Goal: Transaction & Acquisition: Book appointment/travel/reservation

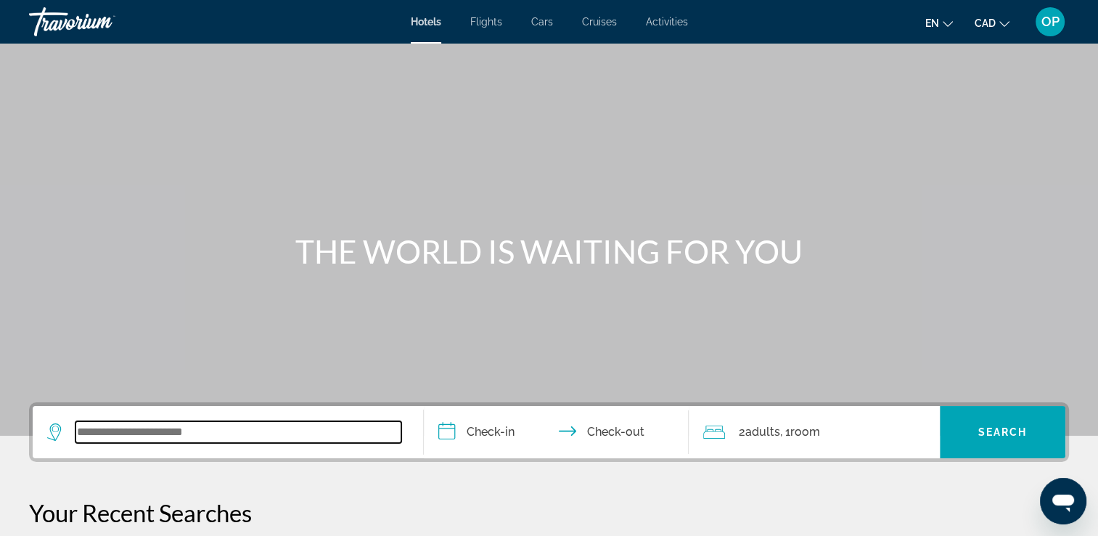
click at [203, 428] on input "Search widget" at bounding box center [238, 432] width 326 height 22
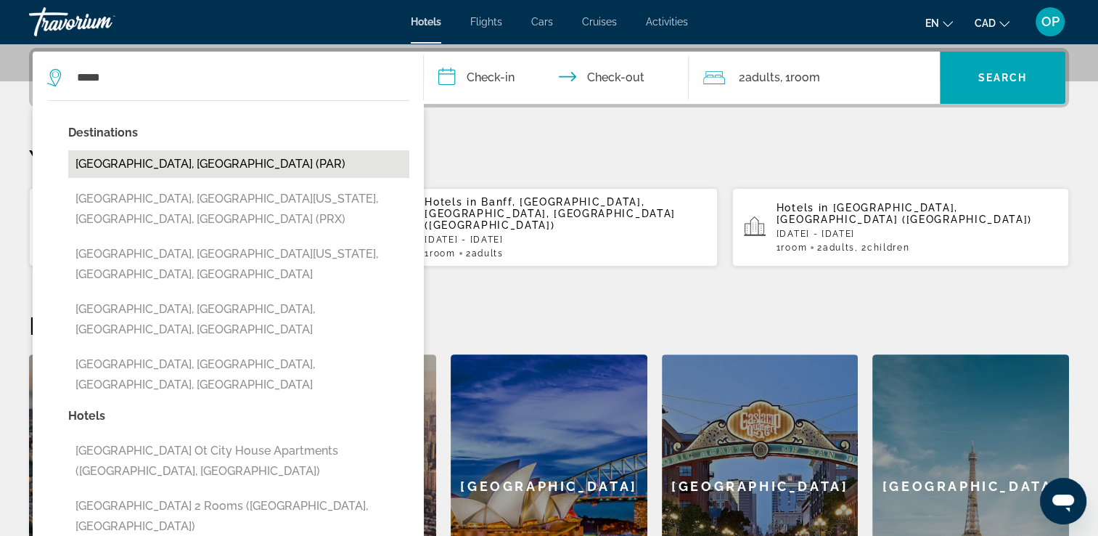
click at [144, 170] on button "Paris, France (PAR)" at bounding box center [238, 164] width 341 height 28
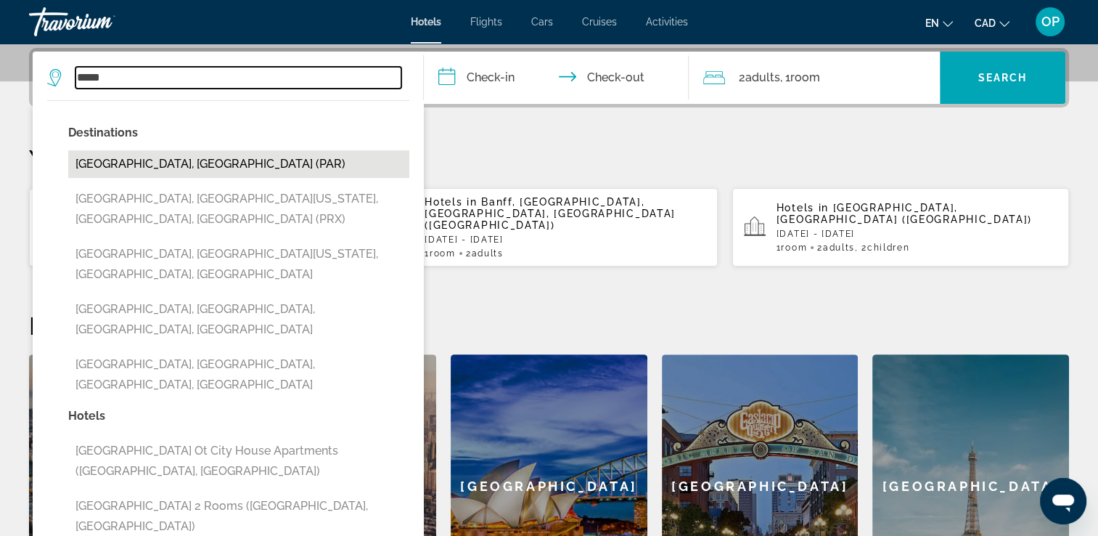
type input "**********"
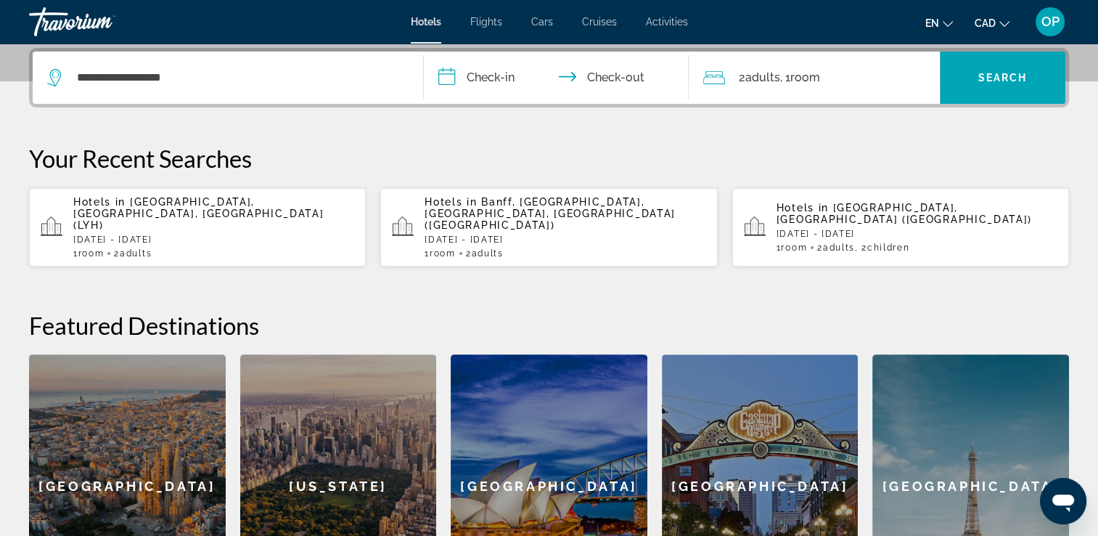
click at [483, 93] on input "**********" at bounding box center [559, 80] width 271 height 57
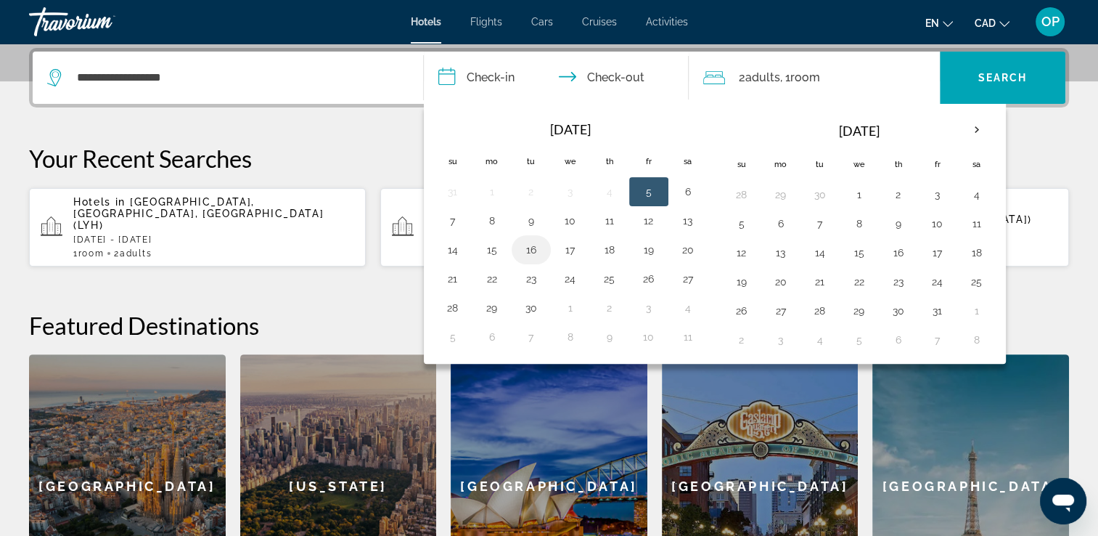
click at [528, 249] on button "16" at bounding box center [531, 250] width 23 height 20
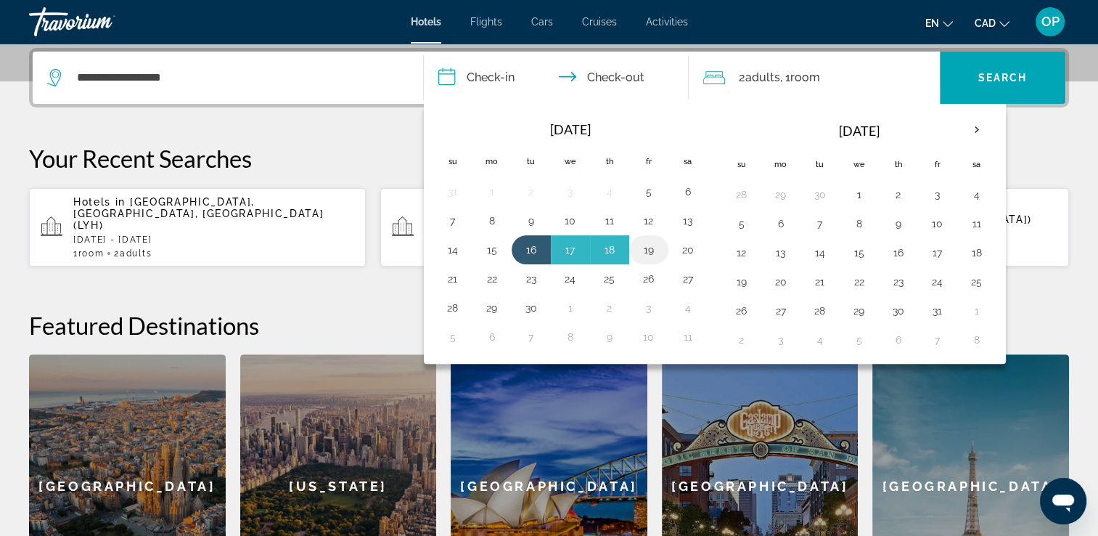
click at [640, 246] on button "19" at bounding box center [648, 250] width 23 height 20
type input "**********"
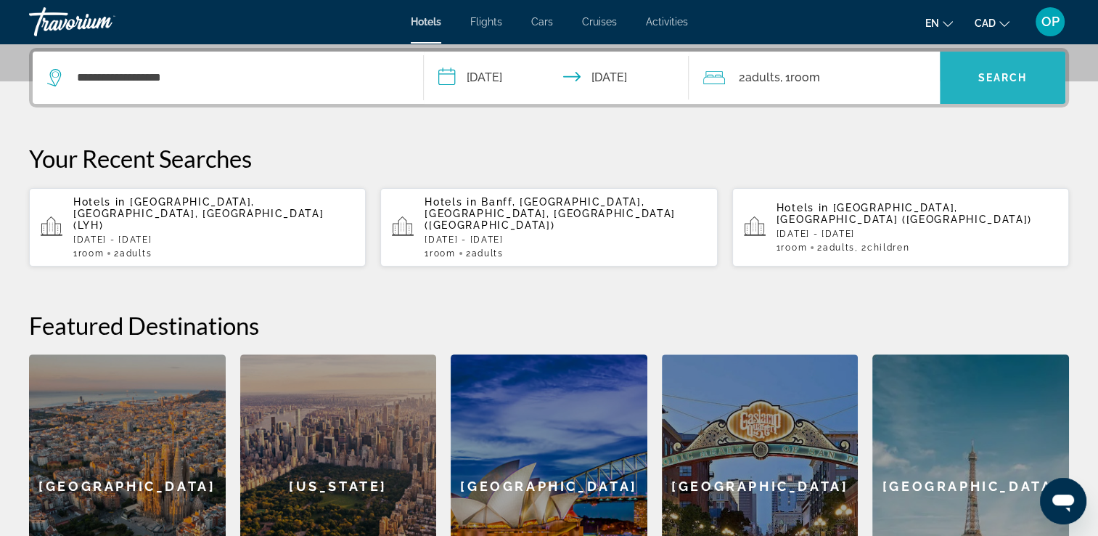
click at [989, 73] on span "Search" at bounding box center [1003, 78] width 49 height 12
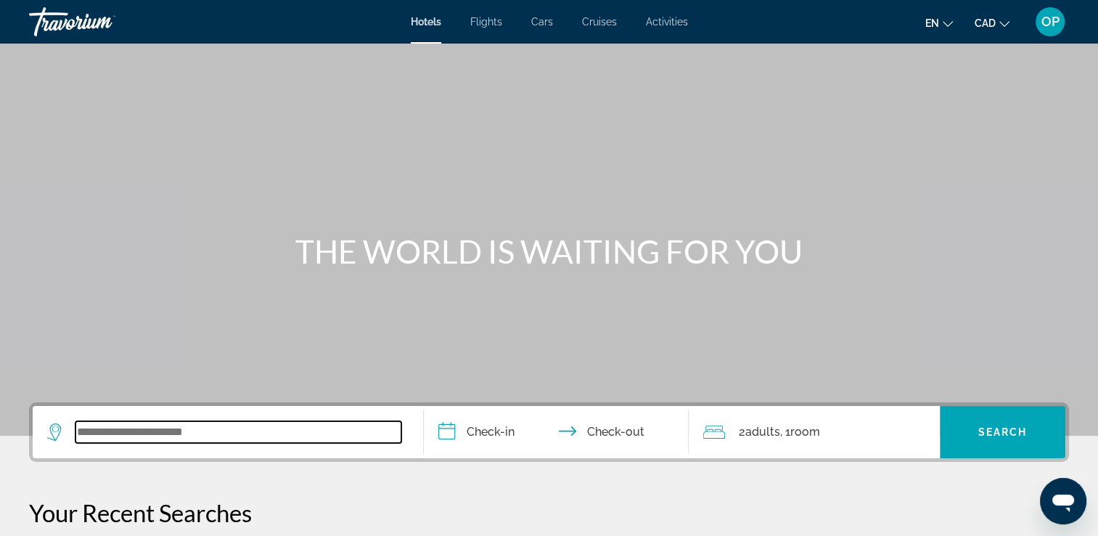
click at [173, 430] on input "Search widget" at bounding box center [238, 432] width 326 height 22
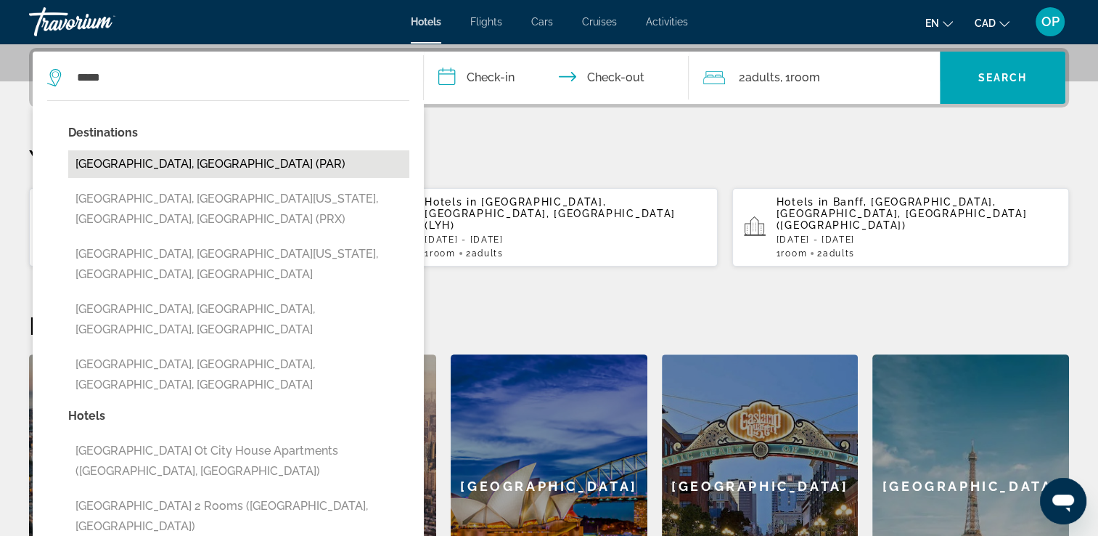
click at [192, 168] on button "Paris, France (PAR)" at bounding box center [238, 164] width 341 height 28
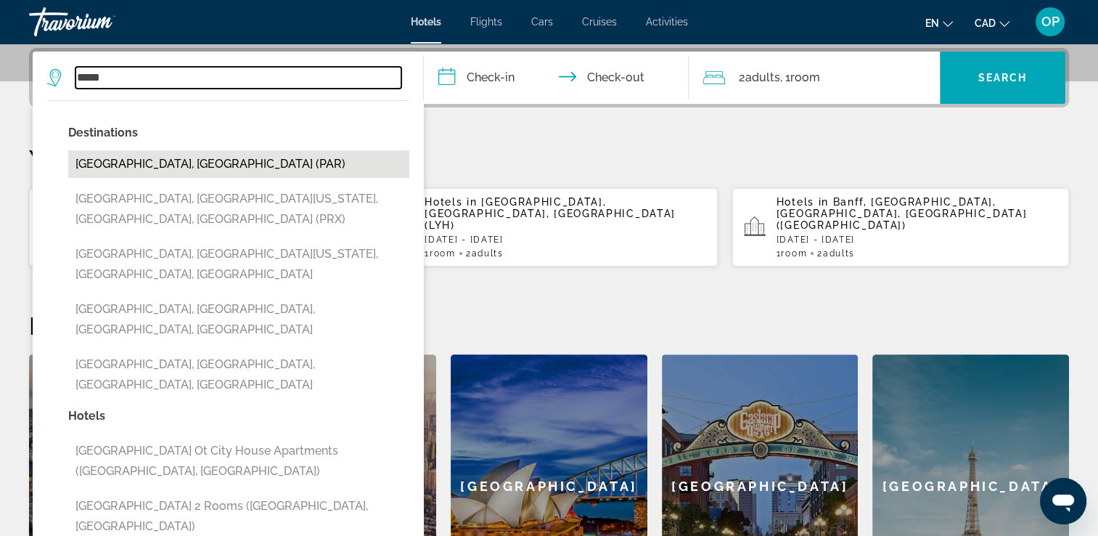
type input "**********"
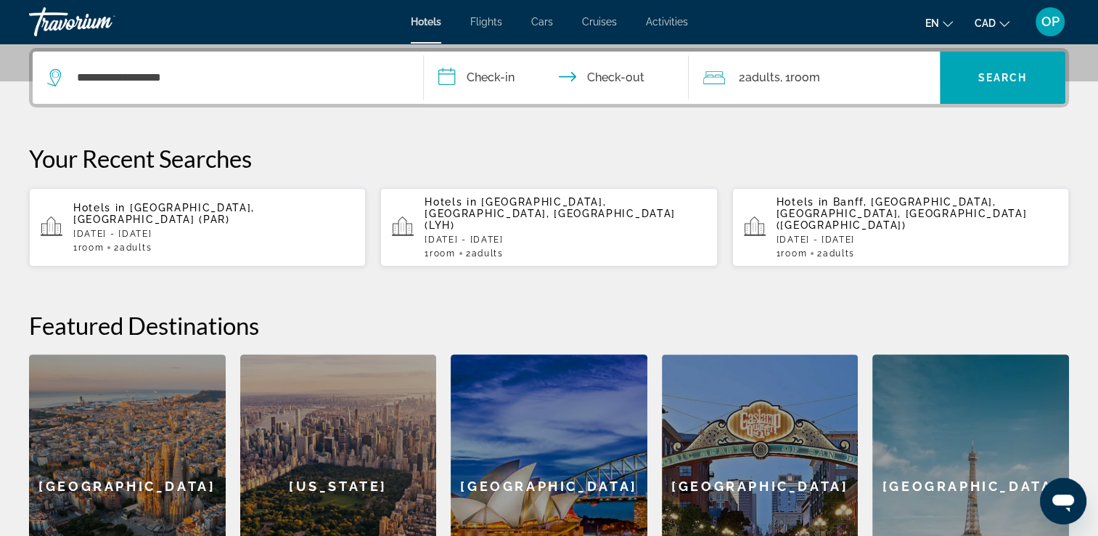
click at [495, 71] on input "**********" at bounding box center [559, 80] width 271 height 57
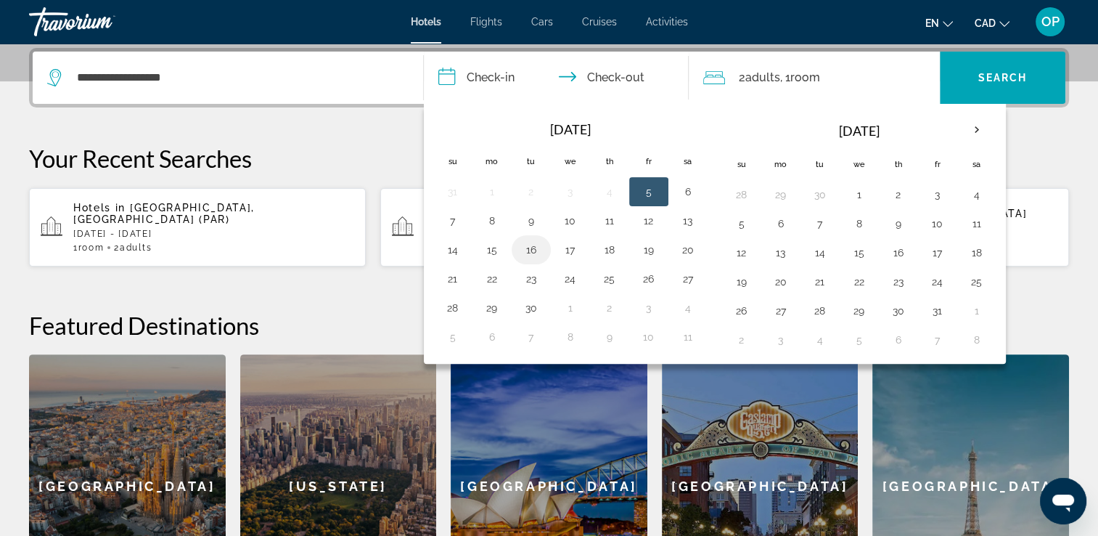
click at [530, 248] on button "16" at bounding box center [531, 250] width 23 height 20
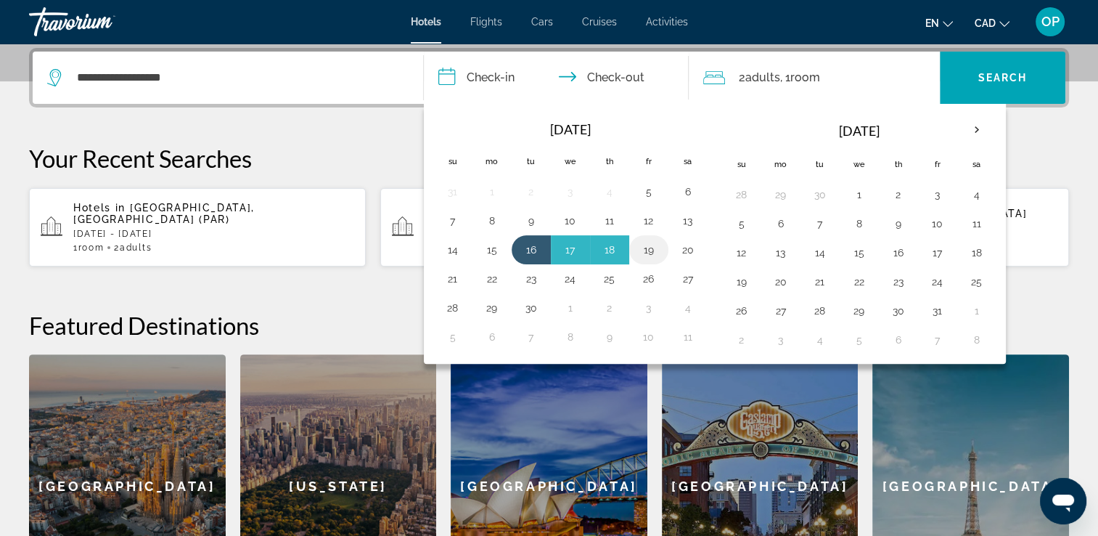
click at [648, 249] on button "19" at bounding box center [648, 250] width 23 height 20
type input "**********"
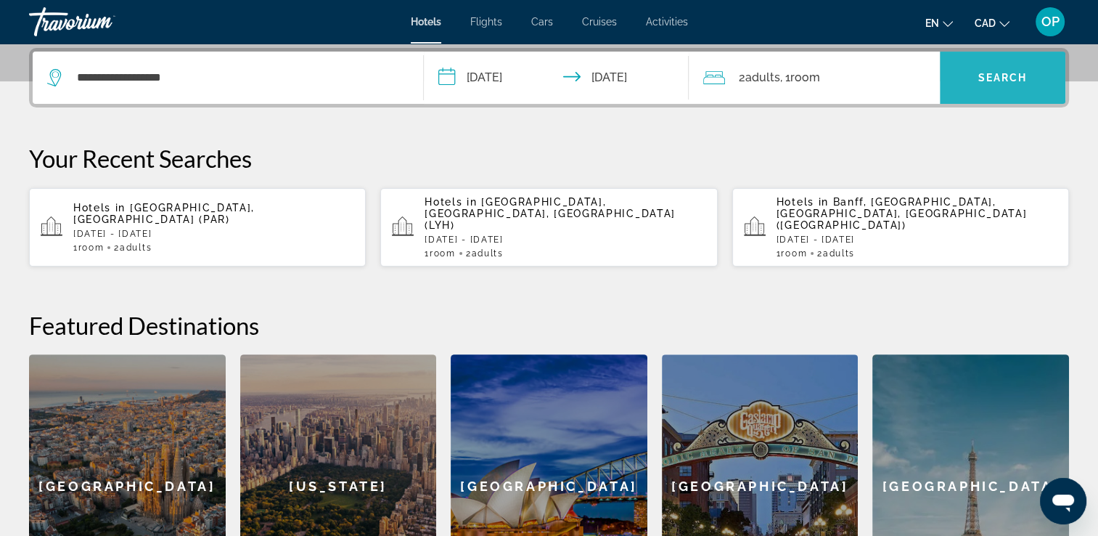
click at [1008, 81] on span "Search" at bounding box center [1003, 78] width 49 height 12
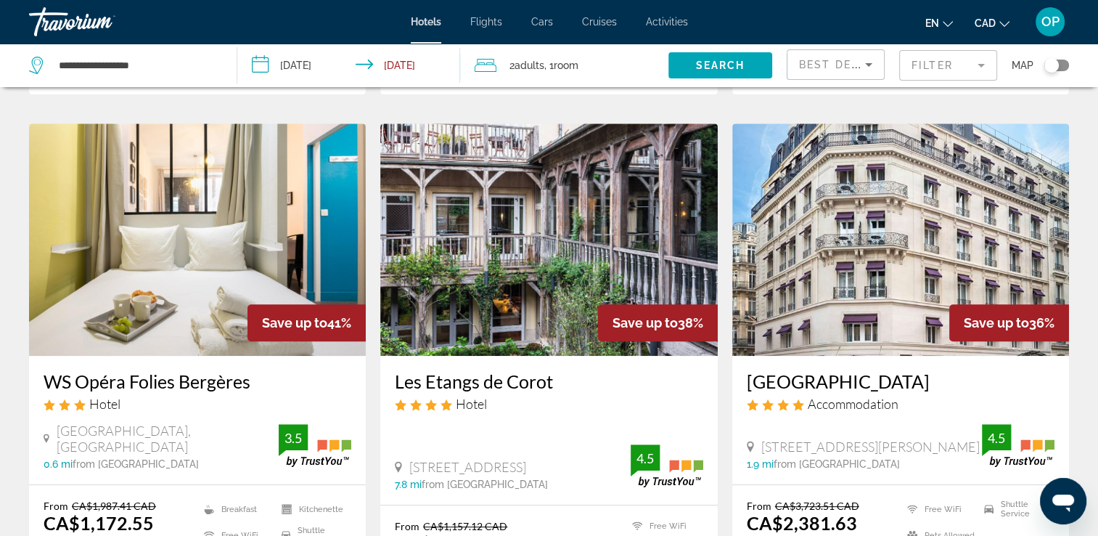
scroll to position [610, 0]
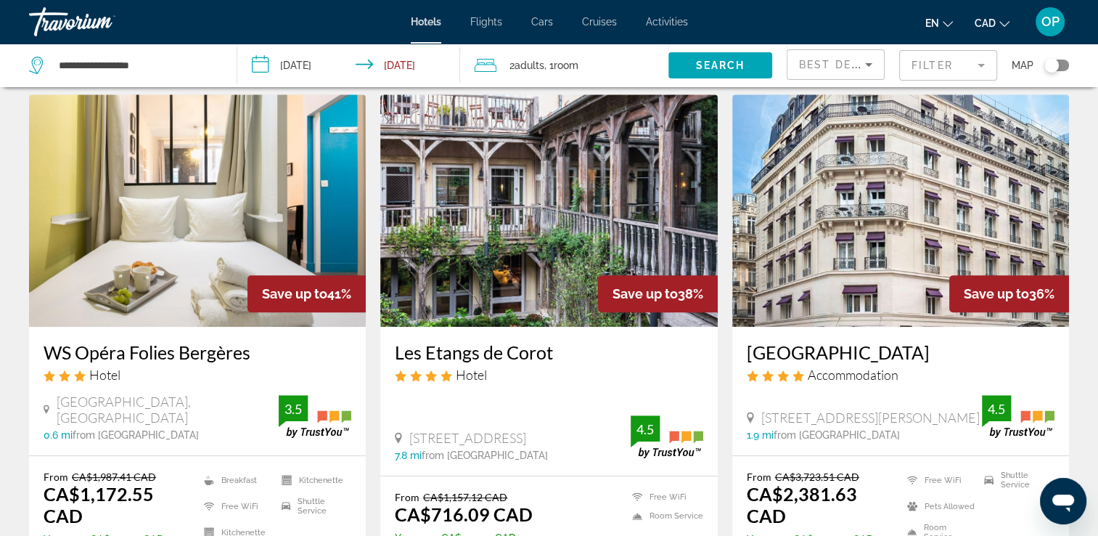
drag, startPoint x: 679, startPoint y: 292, endPoint x: 708, endPoint y: 292, distance: 28.3
click at [708, 292] on div "Save up to 38%" at bounding box center [658, 293] width 120 height 37
drag, startPoint x: 438, startPoint y: 487, endPoint x: 512, endPoint y: 492, distance: 73.5
click at [512, 492] on p "From CA$1,157.12 CAD" at bounding box center [464, 497] width 138 height 12
drag, startPoint x: 512, startPoint y: 492, endPoint x: 457, endPoint y: 510, distance: 58.1
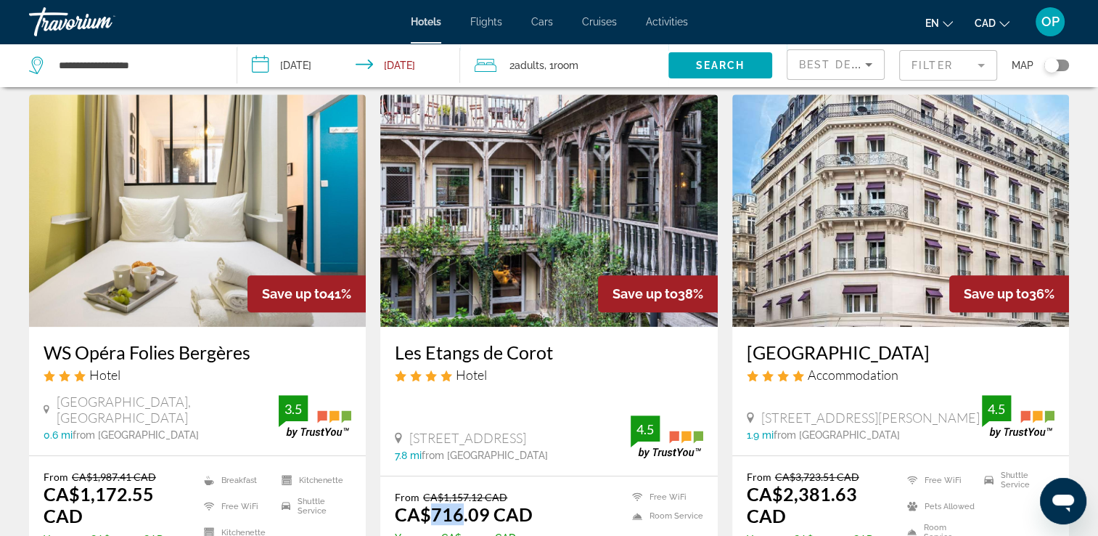
click at [457, 510] on ins "CA$716.09 CAD" at bounding box center [464, 514] width 138 height 22
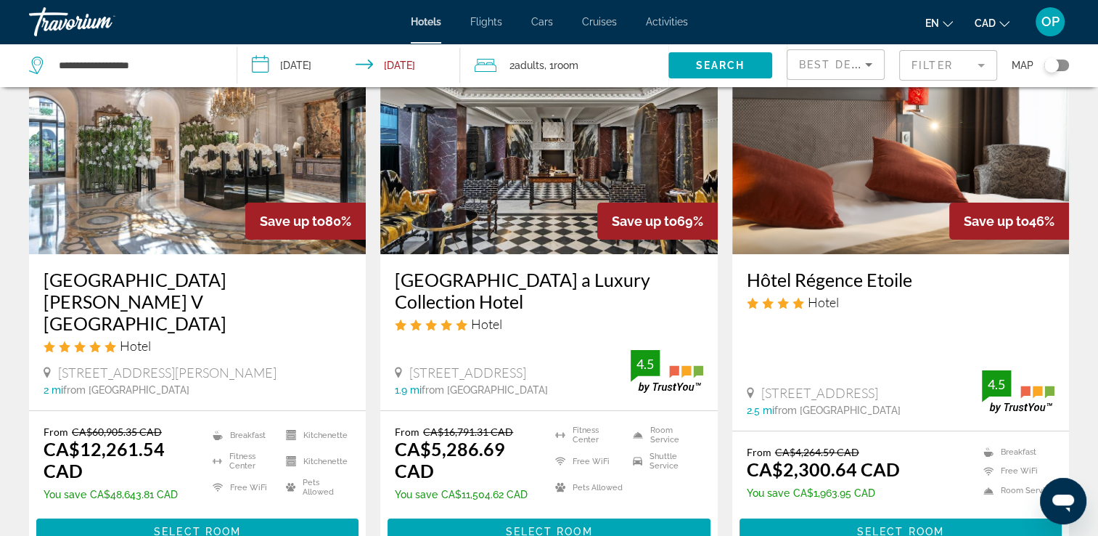
scroll to position [0, 0]
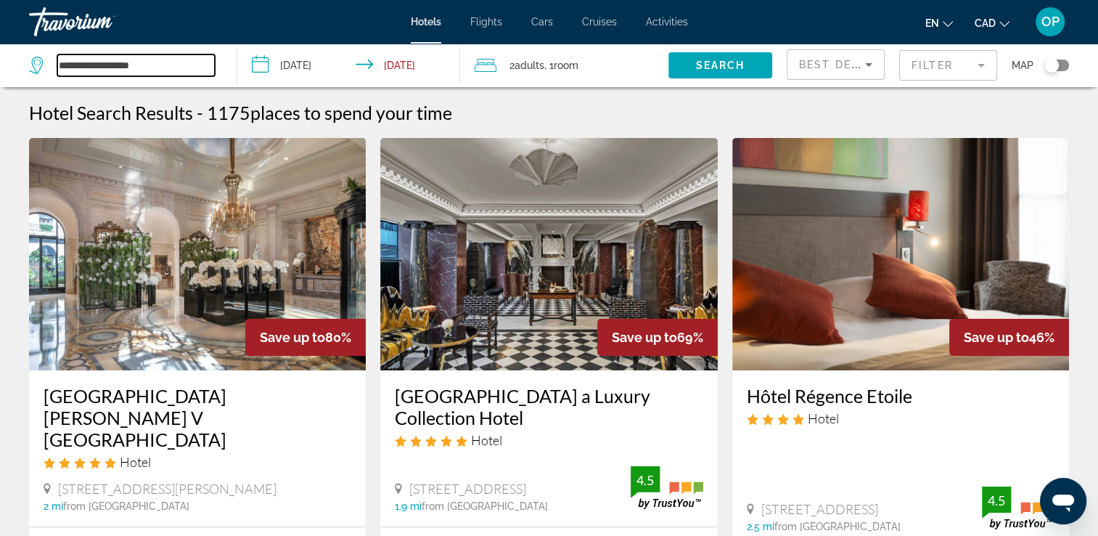
drag, startPoint x: 161, startPoint y: 65, endPoint x: 29, endPoint y: 69, distance: 132.2
click at [29, 69] on div "**********" at bounding box center [122, 65] width 186 height 22
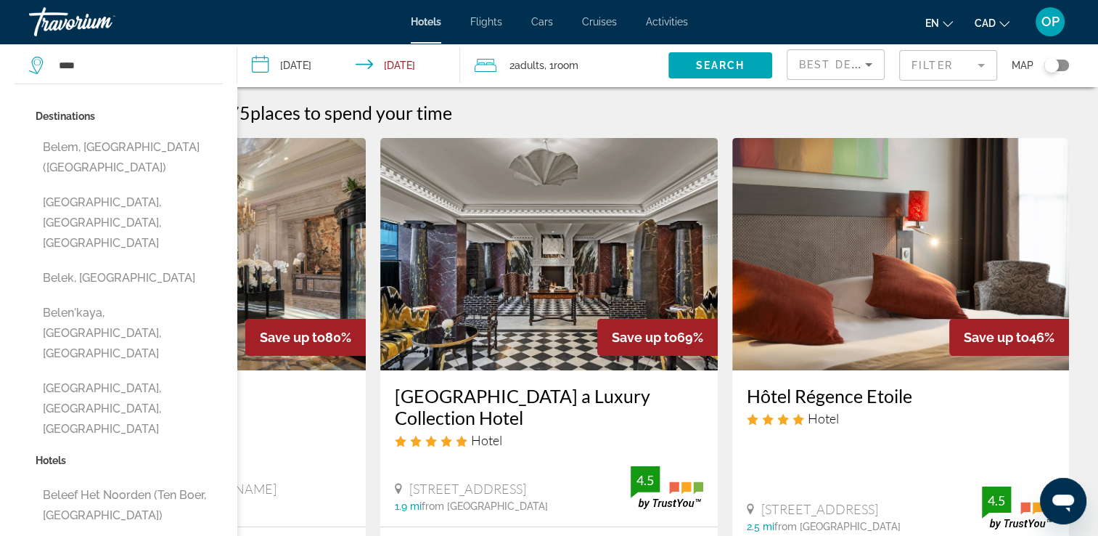
click at [29, 69] on icon "Search widget" at bounding box center [37, 65] width 17 height 17
click at [79, 264] on button "Belek, Turkey" at bounding box center [129, 278] width 187 height 28
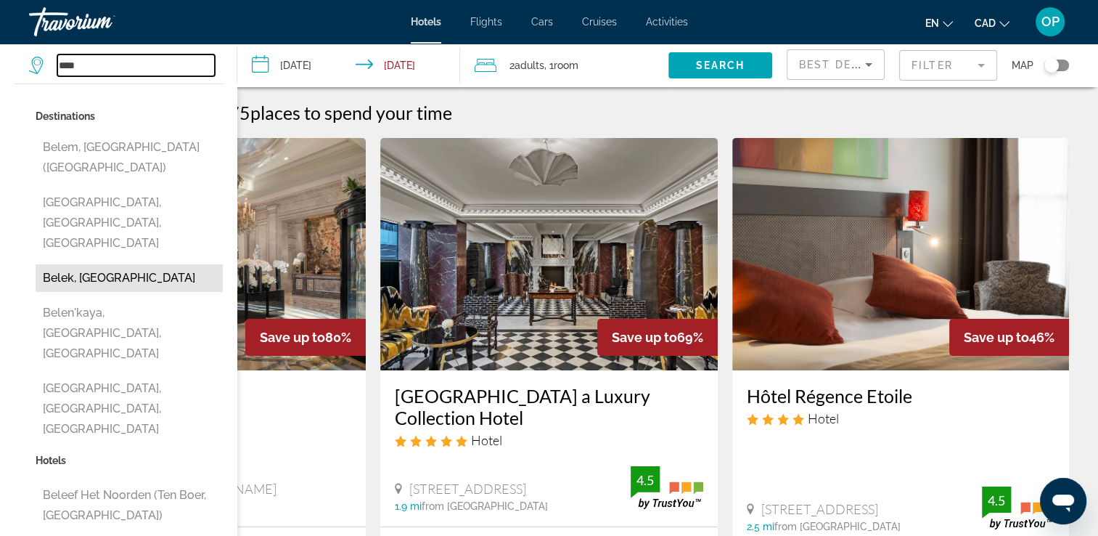
type input "**********"
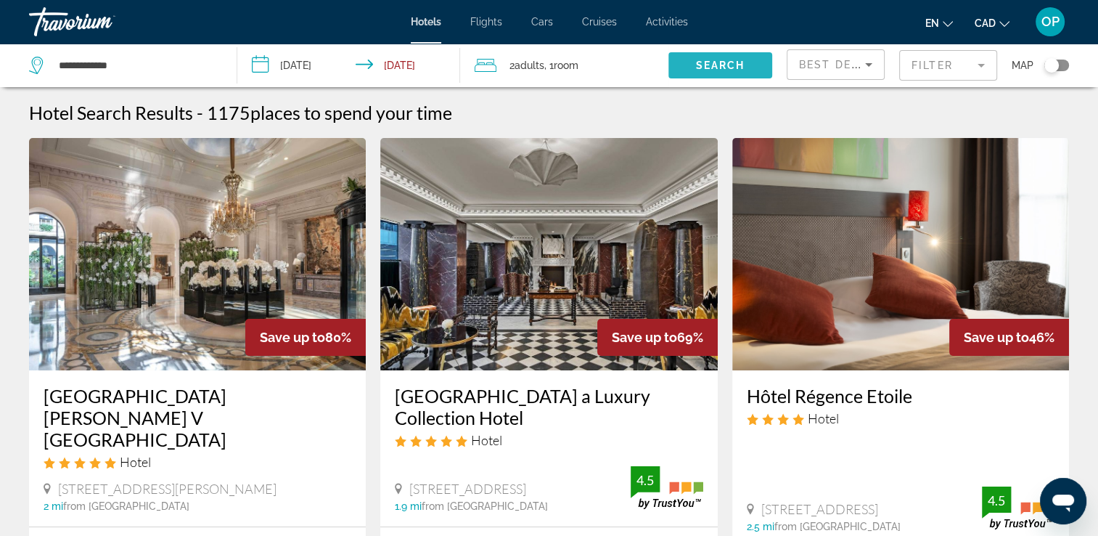
click at [709, 69] on span "Search" at bounding box center [719, 66] width 49 height 12
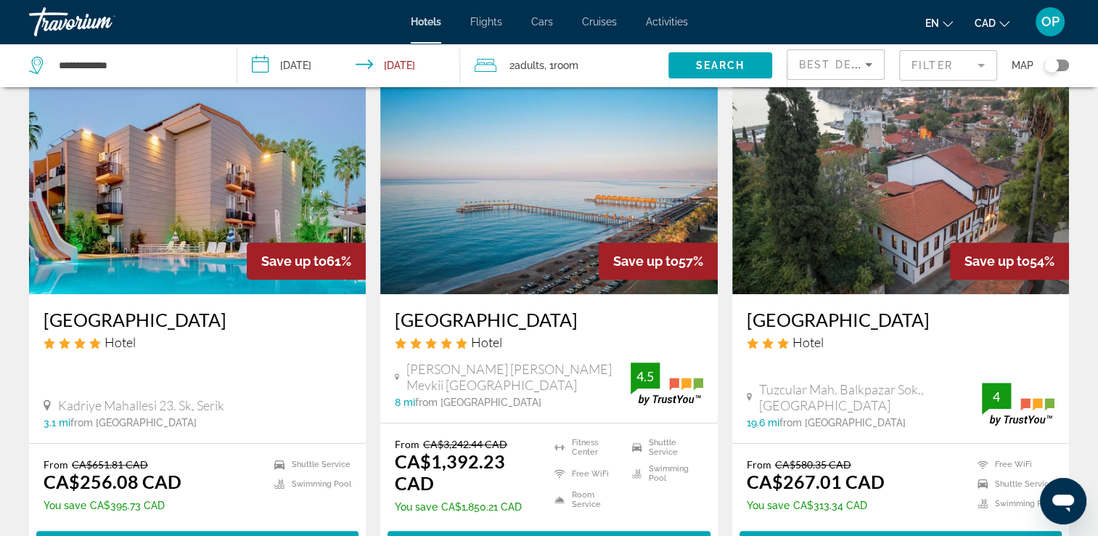
scroll to position [1082, 0]
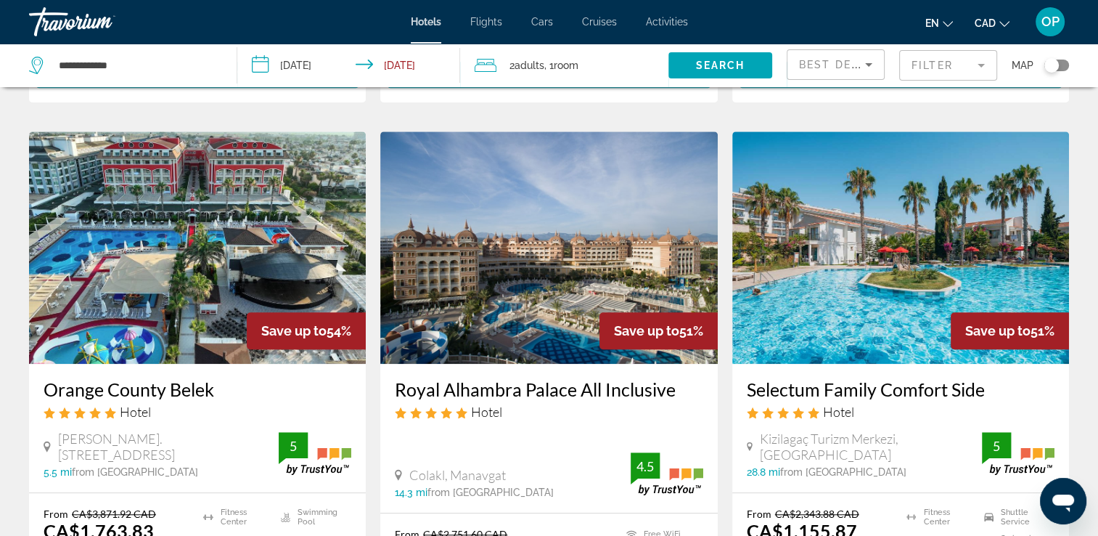
click at [1000, 27] on button "CAD USD ($) MXN (Mex$) CAD (Can$) GBP (£) EUR (€) AUD (A$) NZD (NZ$) CNY (CN¥)" at bounding box center [992, 22] width 35 height 21
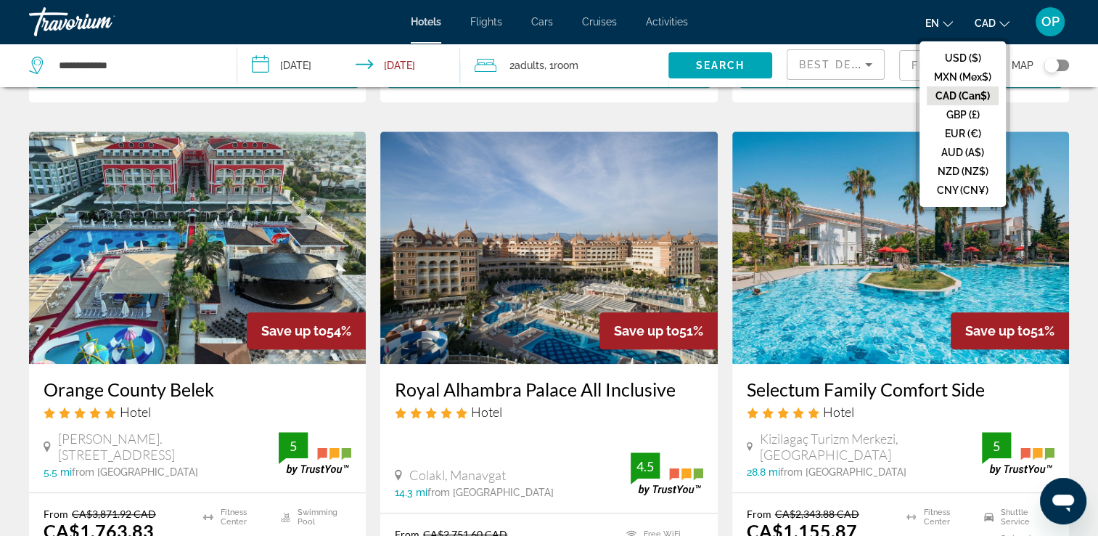
click at [1045, 104] on div "Save up to 64% Kaya Palazzo Golf Resort Hotel Uckum Tepesi Belek 3 mi from Bele…" at bounding box center [549, 151] width 1055 height 2191
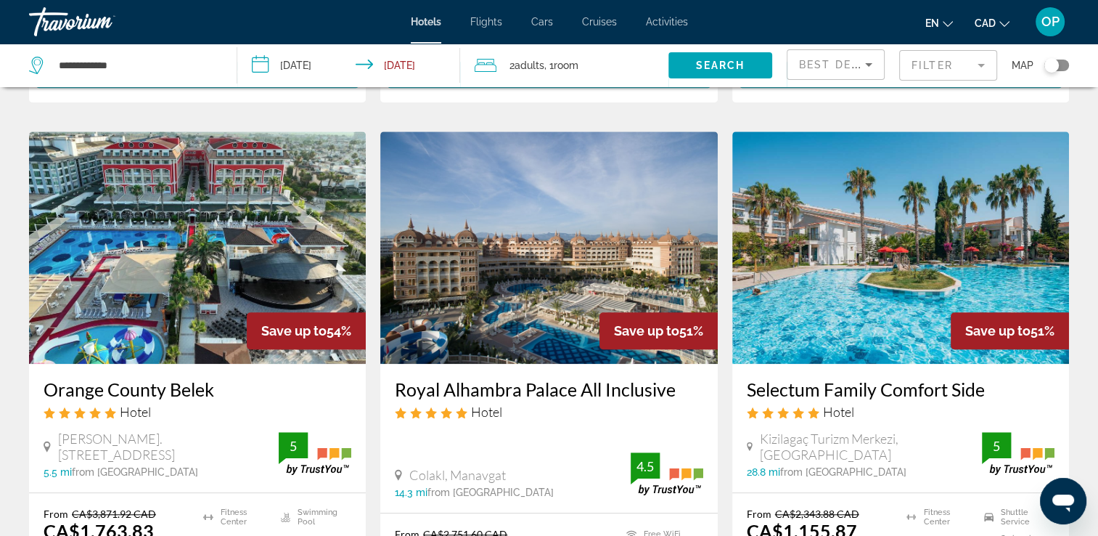
click at [986, 26] on span "CAD" at bounding box center [985, 23] width 21 height 12
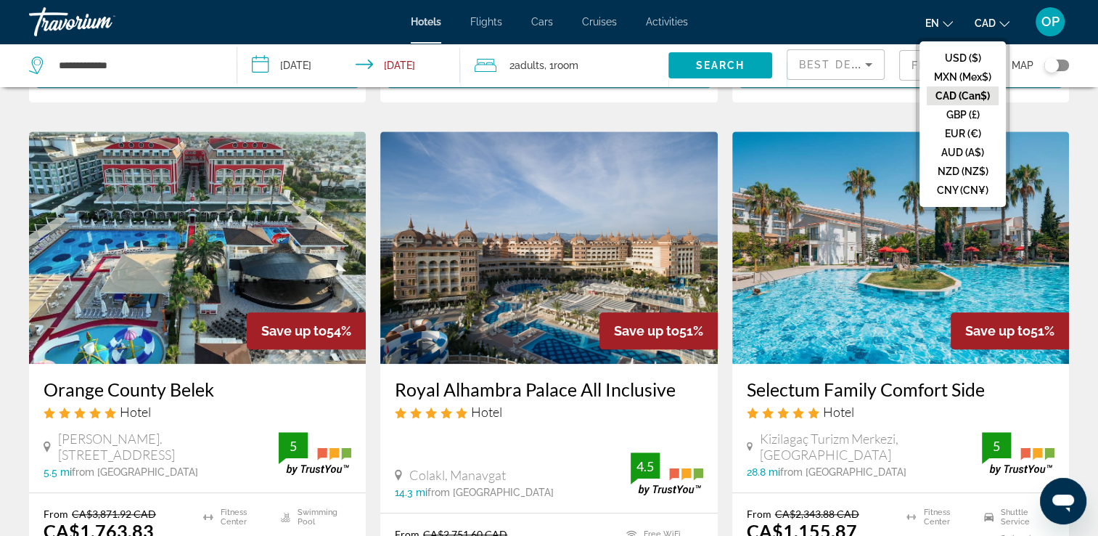
click at [1039, 109] on div "Save up to 64% Kaya Palazzo Golf Resort Hotel Uckum Tepesi Belek 3 mi from Bele…" at bounding box center [549, 151] width 1055 height 2191
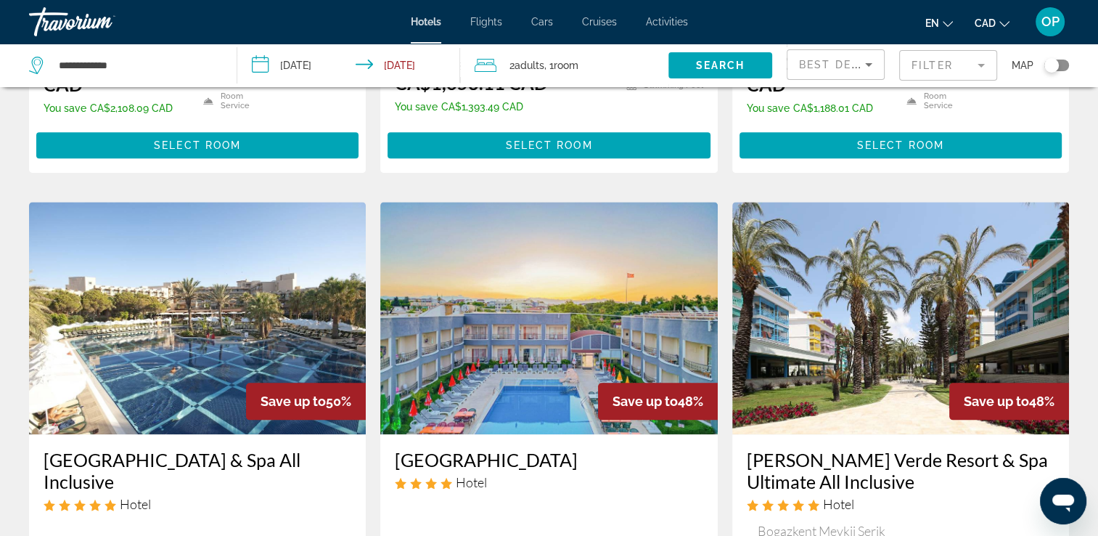
scroll to position [2009, 0]
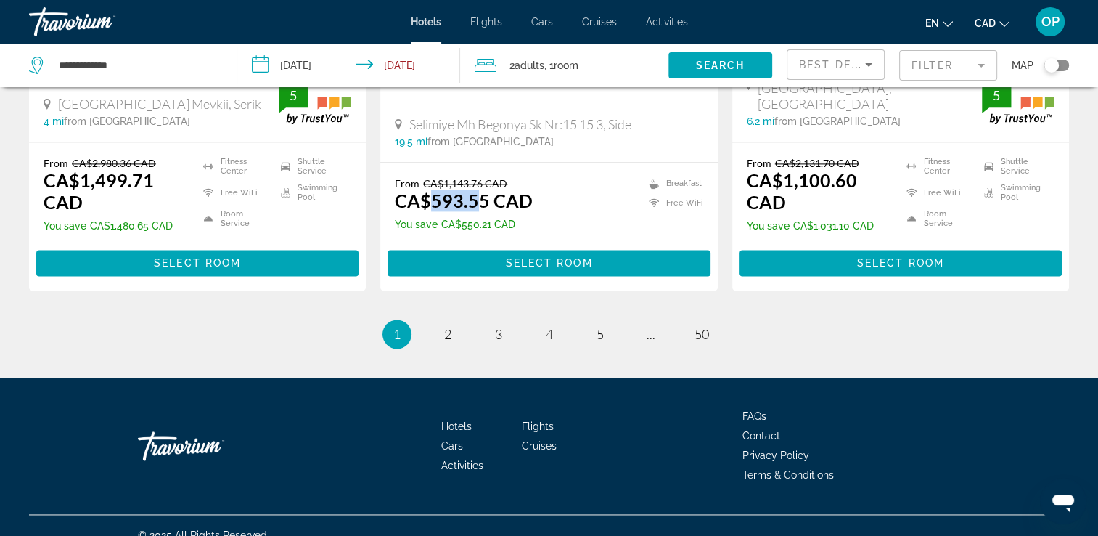
drag, startPoint x: 430, startPoint y: 182, endPoint x: 481, endPoint y: 185, distance: 50.9
click at [481, 189] on ins "CA$593.55 CAD" at bounding box center [464, 200] width 138 height 22
drag, startPoint x: 74, startPoint y: 164, endPoint x: 147, endPoint y: 170, distance: 72.8
click at [147, 170] on ins "CA$1,499.71 CAD" at bounding box center [99, 191] width 110 height 44
click at [362, 195] on div "From CA$2,980.36 CAD CA$1,499.71 CAD You save CA$1,480.65 CAD Fitness Center Fr…" at bounding box center [197, 216] width 337 height 148
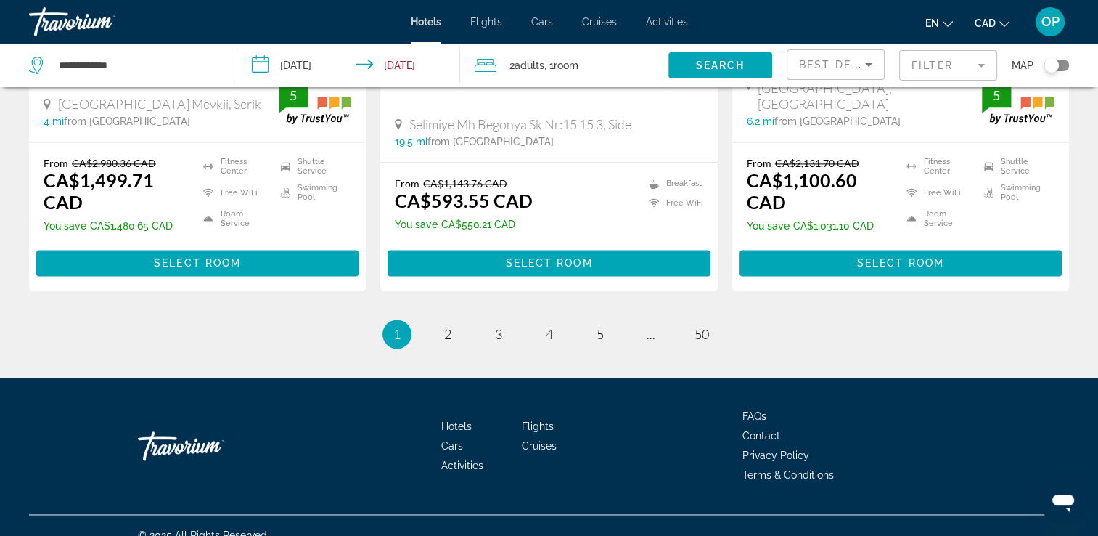
scroll to position [1541, 0]
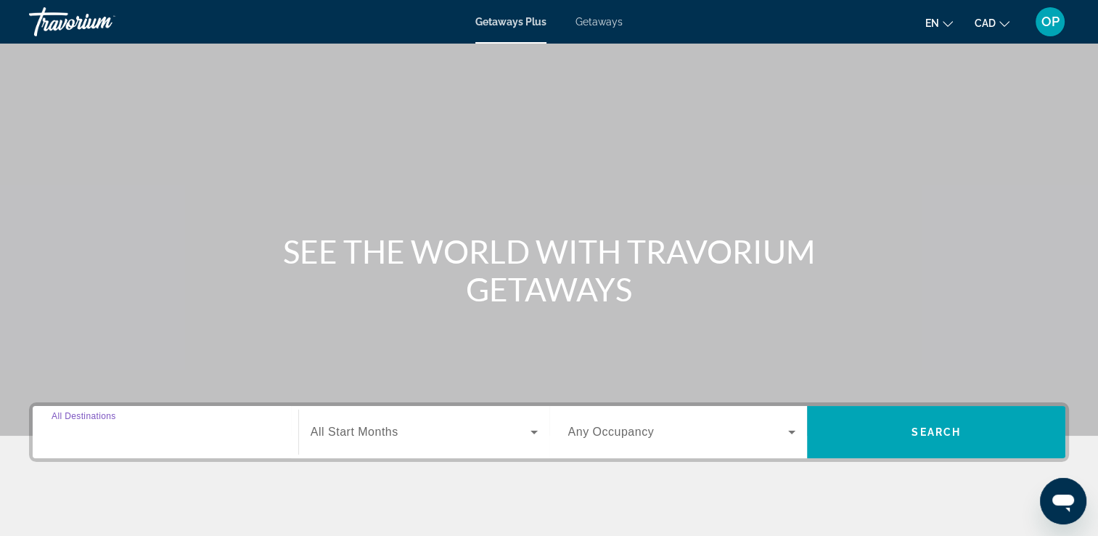
click at [174, 432] on input "Destination All Destinations" at bounding box center [166, 432] width 228 height 17
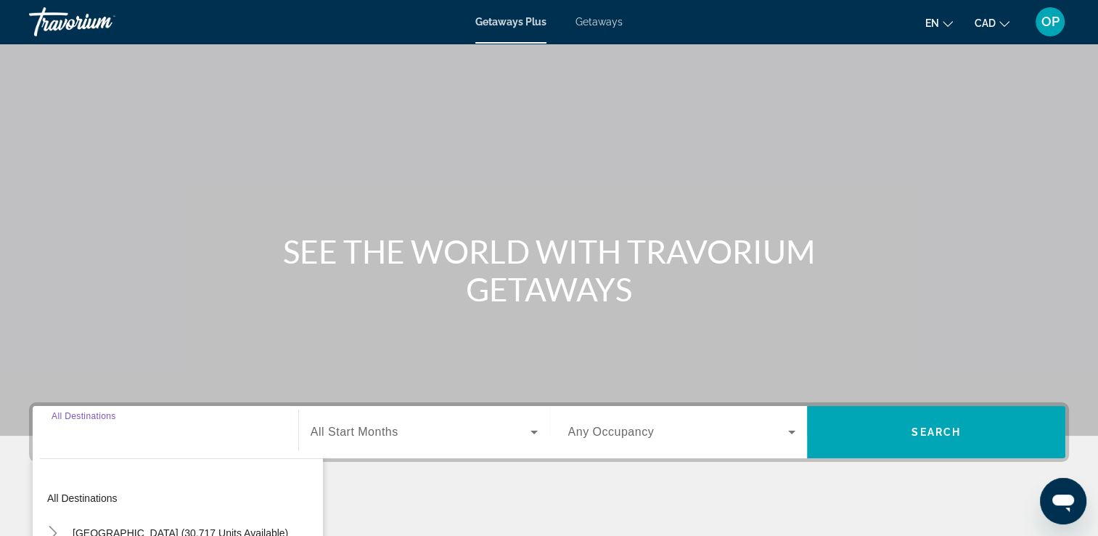
scroll to position [248, 0]
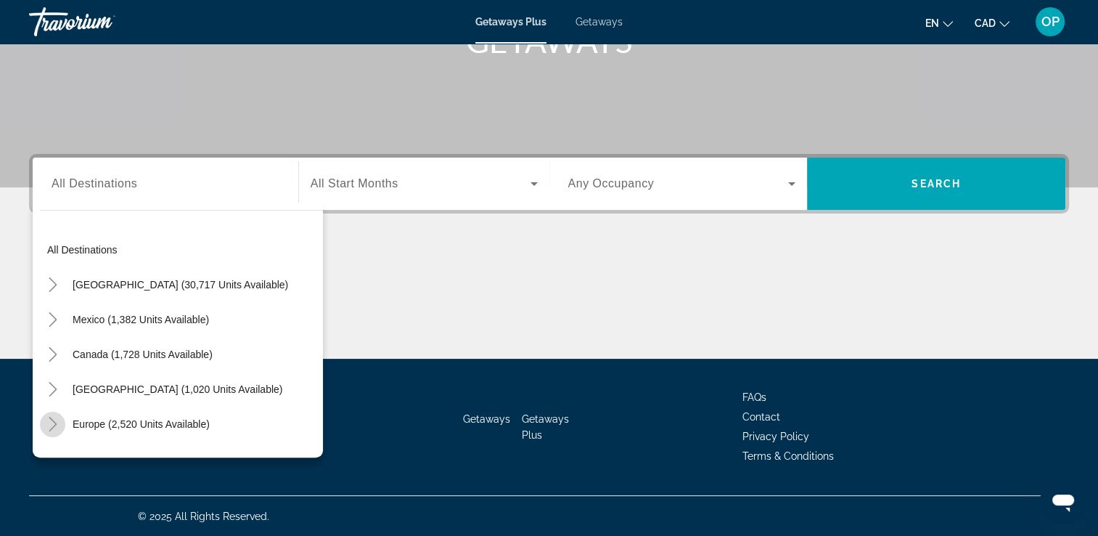
click at [53, 427] on icon "Toggle Europe (2,520 units available)" at bounding box center [53, 424] width 15 height 15
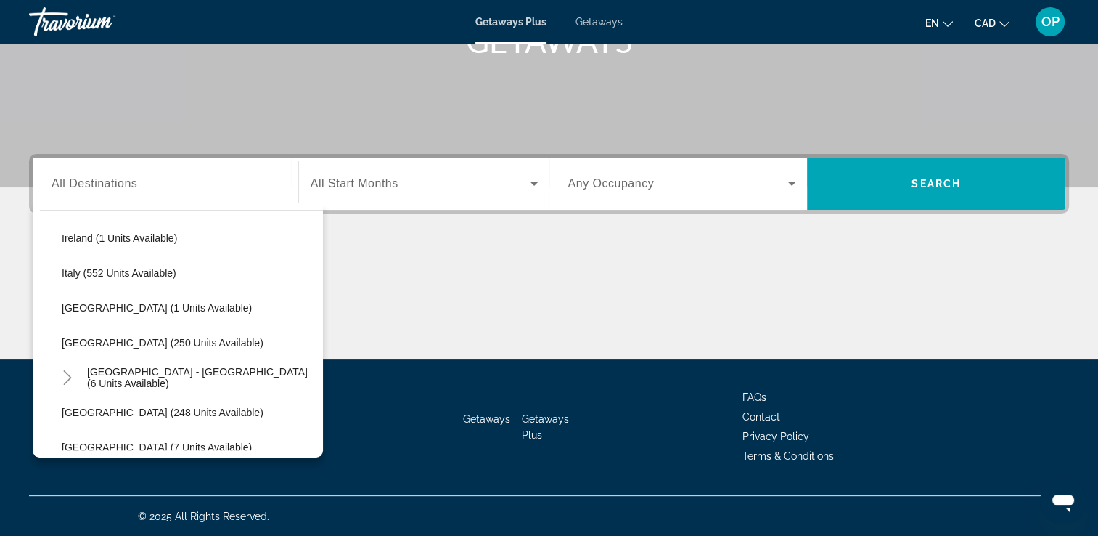
scroll to position [569, 0]
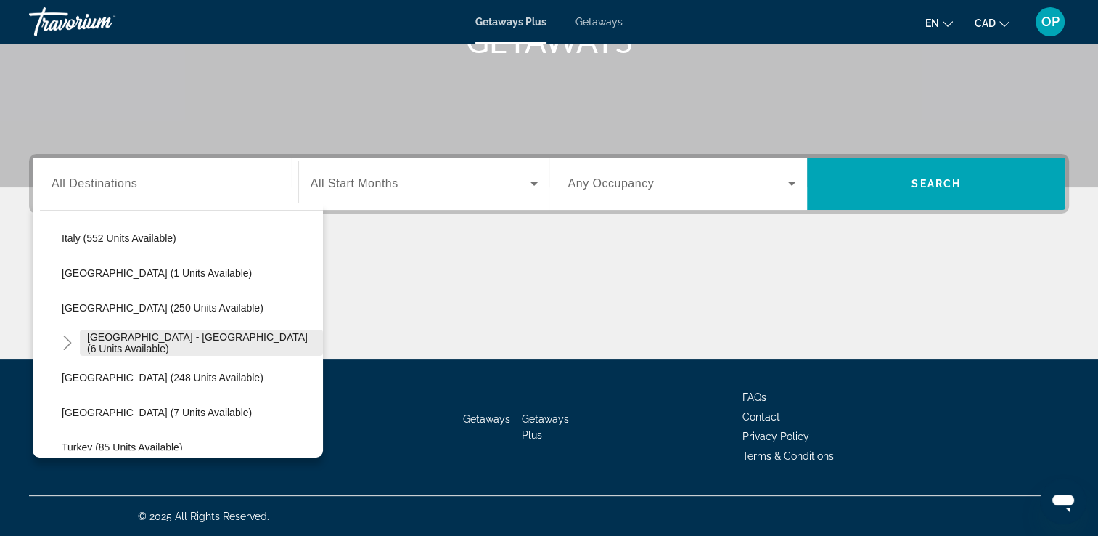
click at [245, 344] on span "[GEOGRAPHIC_DATA] - [GEOGRAPHIC_DATA] (6 units available)" at bounding box center [201, 342] width 229 height 23
type input "**********"
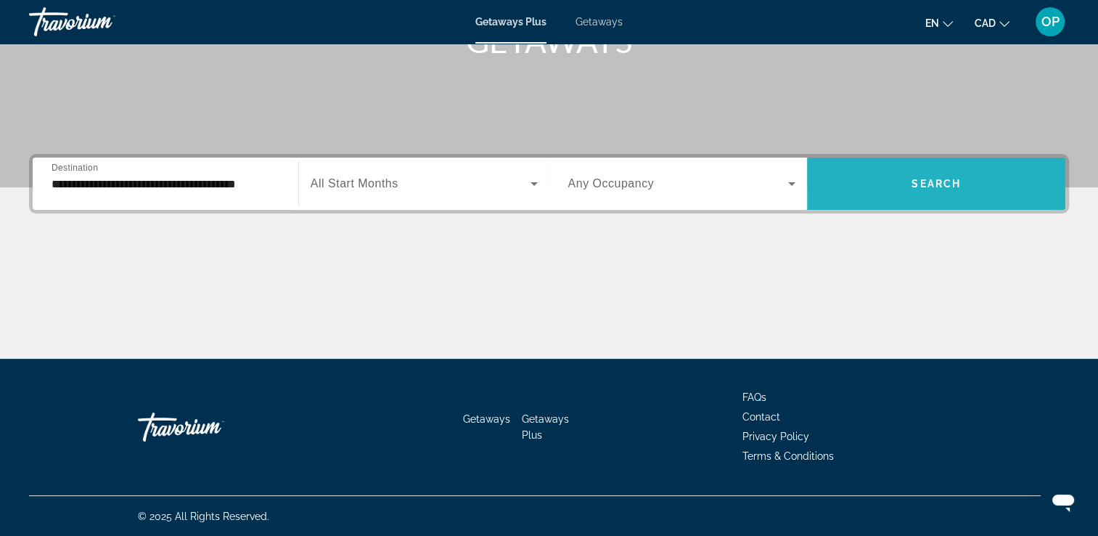
click at [874, 183] on span "Search widget" at bounding box center [936, 183] width 258 height 35
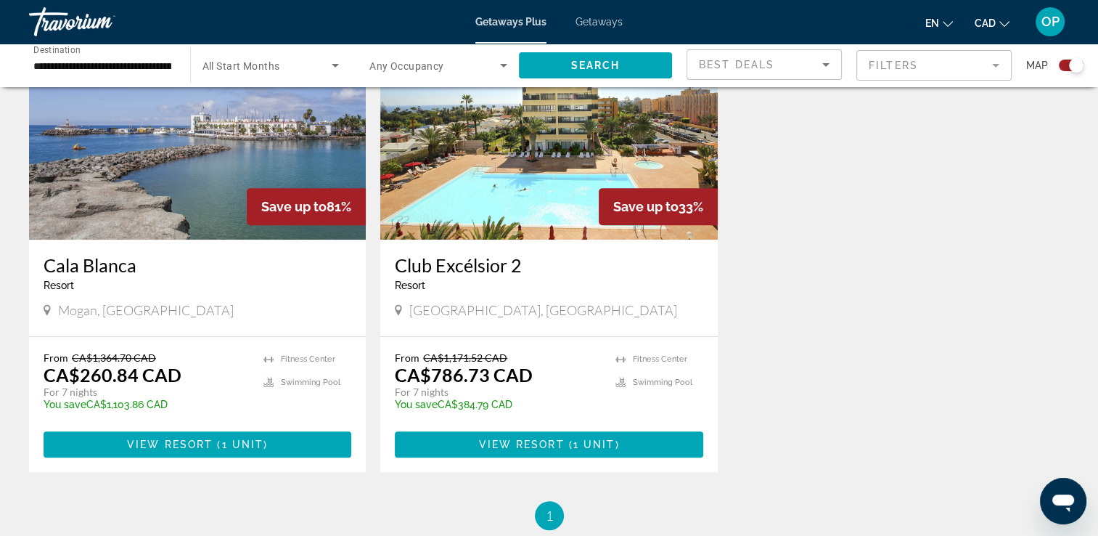
scroll to position [610, 0]
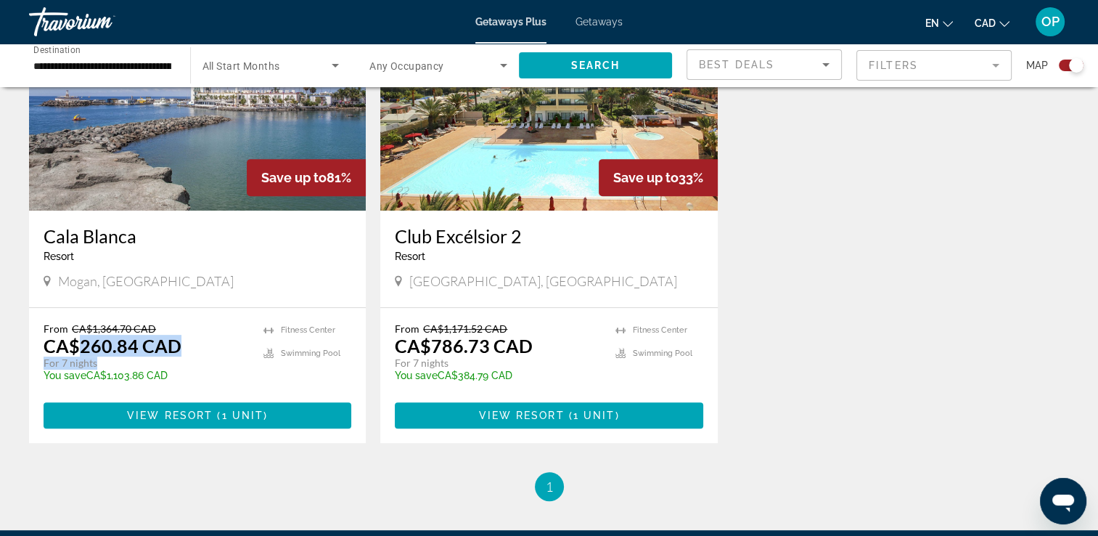
drag, startPoint x: 83, startPoint y: 342, endPoint x: 176, endPoint y: 364, distance: 94.9
click at [176, 364] on div "From CA$1,364.70 CAD CA$260.84 CAD For 7 nights You save CA$1,103.86 CAD temp" at bounding box center [146, 356] width 205 height 69
click at [121, 67] on input "**********" at bounding box center [102, 65] width 138 height 17
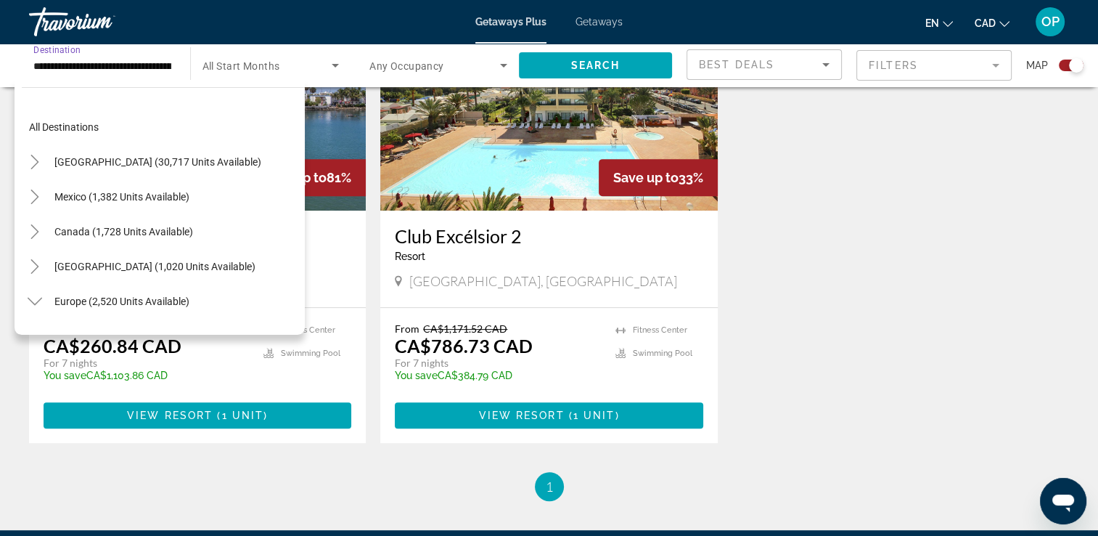
scroll to position [574, 0]
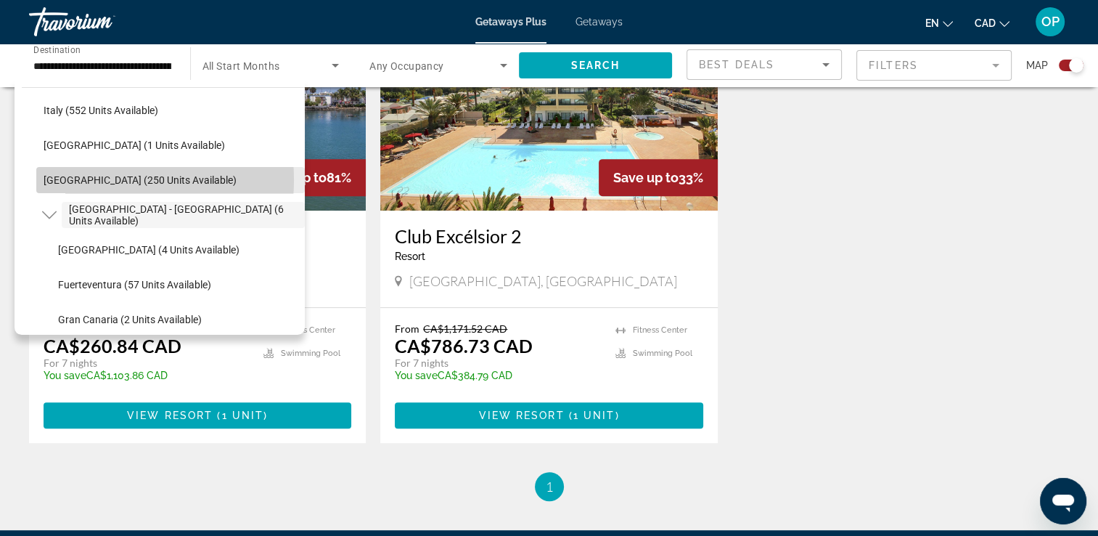
click at [87, 179] on span "[GEOGRAPHIC_DATA] (250 units available)" at bounding box center [140, 180] width 193 height 12
type input "**********"
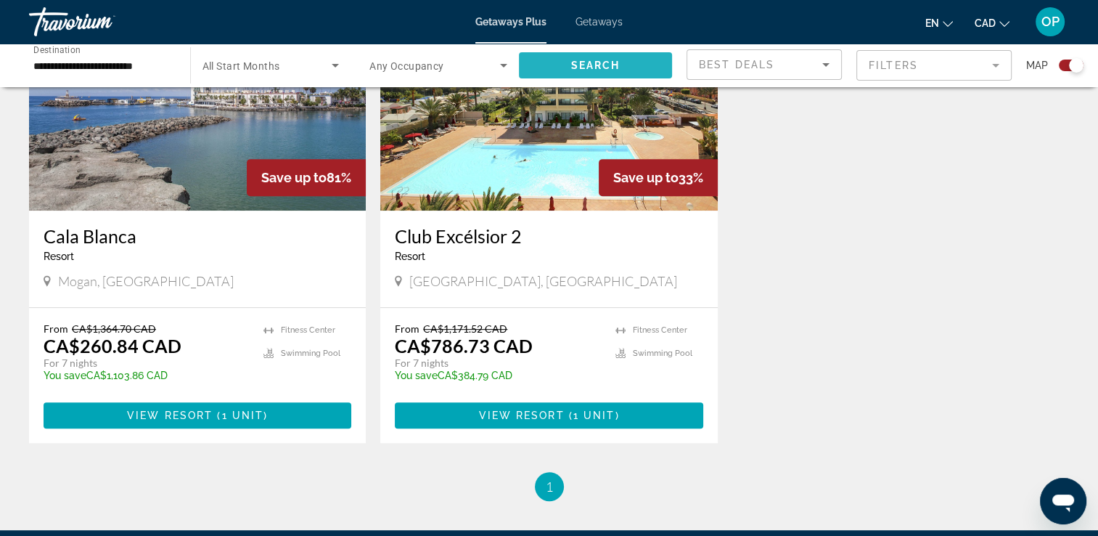
click at [627, 73] on span "Search widget" at bounding box center [596, 65] width 154 height 35
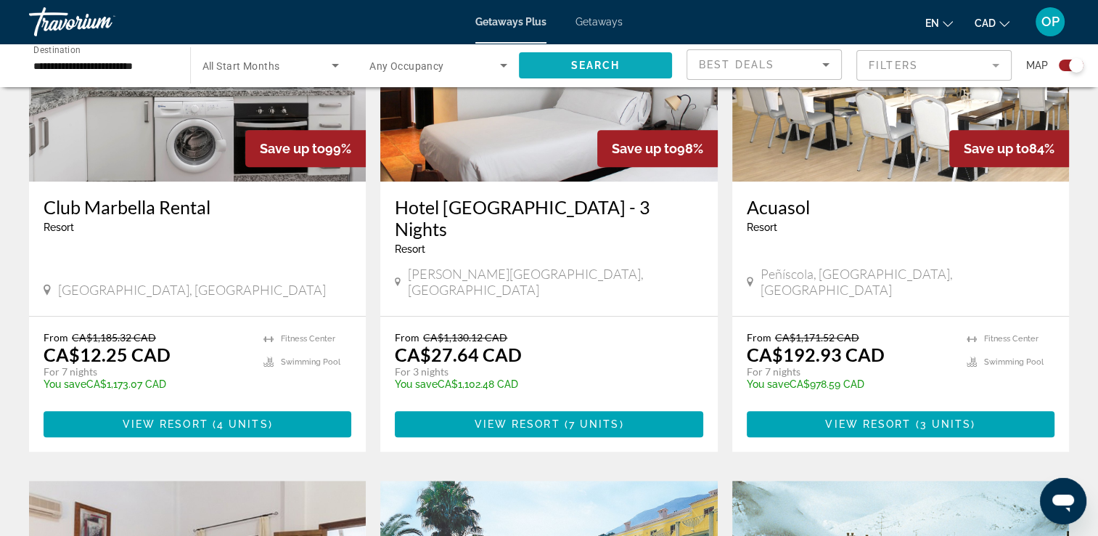
scroll to position [610, 0]
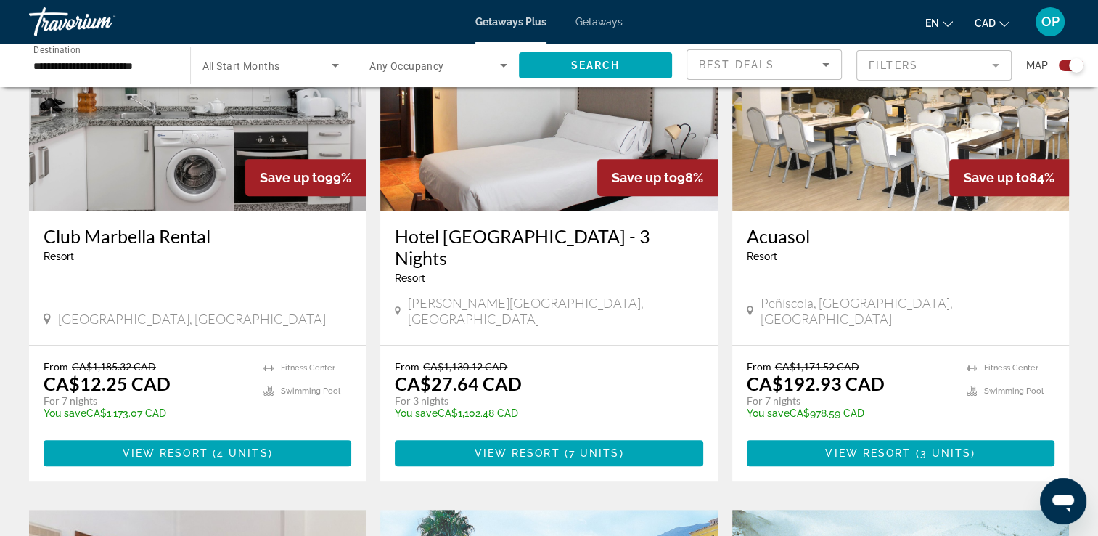
drag, startPoint x: 331, startPoint y: 176, endPoint x: 346, endPoint y: 176, distance: 15.2
click at [346, 176] on div "Save up to 99%" at bounding box center [305, 177] width 121 height 37
click at [684, 181] on div "Save up to 98%" at bounding box center [657, 177] width 121 height 37
drag, startPoint x: 83, startPoint y: 340, endPoint x: 105, endPoint y: 364, distance: 32.4
click at [105, 364] on div "From CA$1,185.32 CAD CA$12.25 CAD For 7 nights You save CA$1,173.07 CAD temp" at bounding box center [146, 394] width 205 height 69
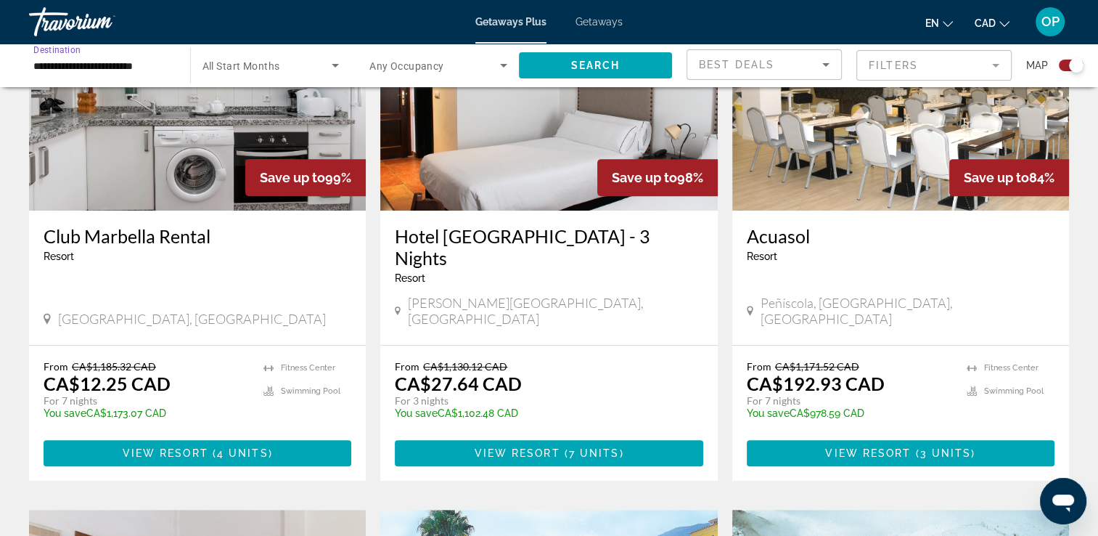
click at [131, 70] on input "**********" at bounding box center [102, 65] width 138 height 17
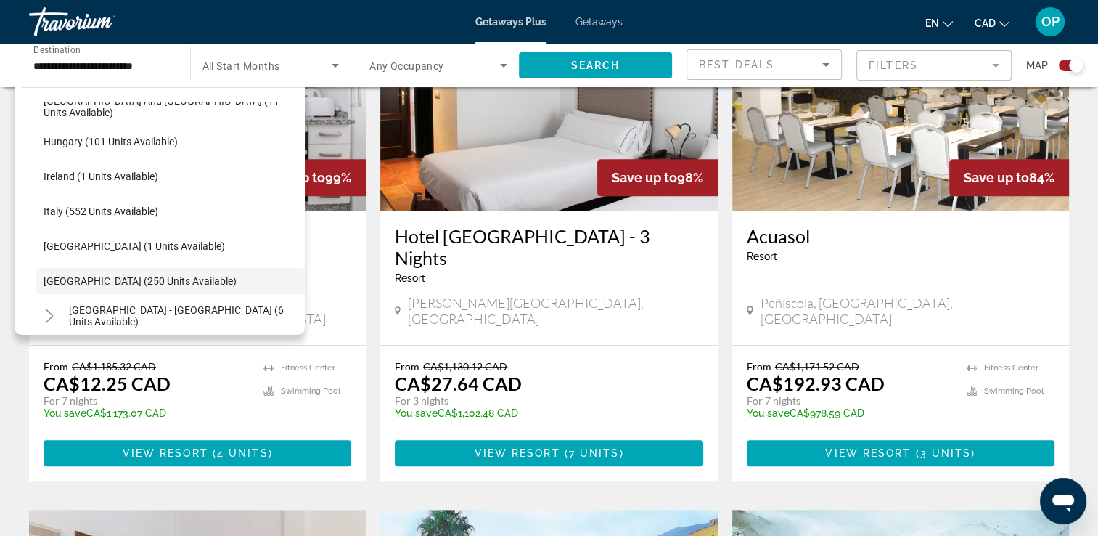
scroll to position [456, 0]
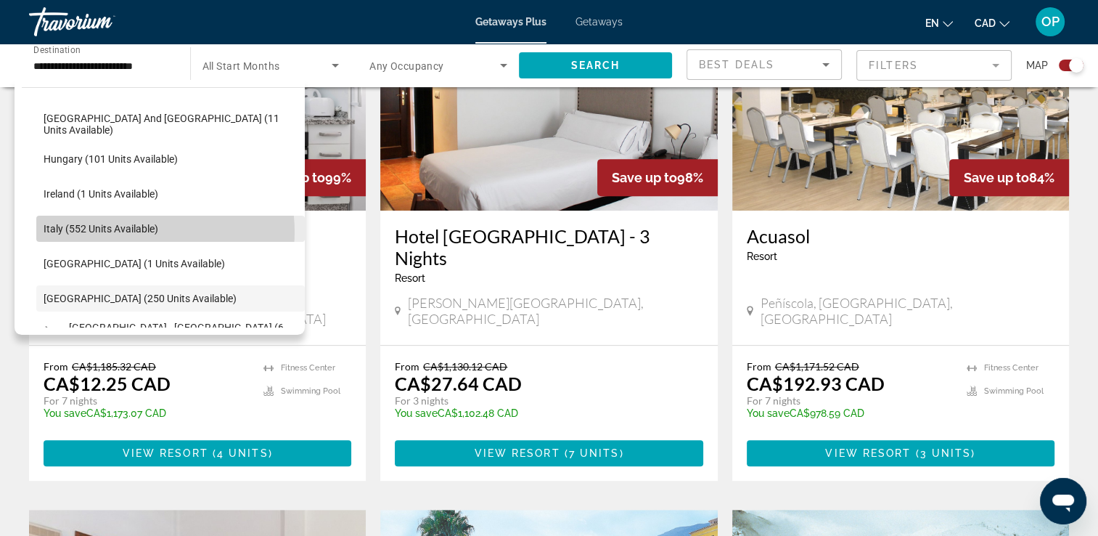
click at [145, 231] on span "Italy (552 units available)" at bounding box center [101, 229] width 115 height 12
type input "**********"
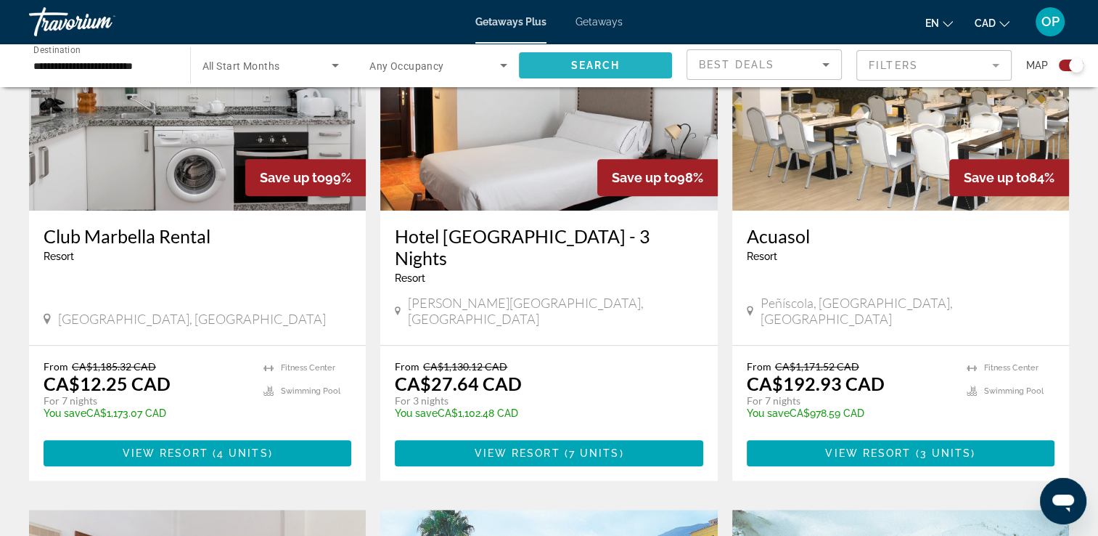
click at [605, 73] on span "Search widget" at bounding box center [596, 65] width 154 height 35
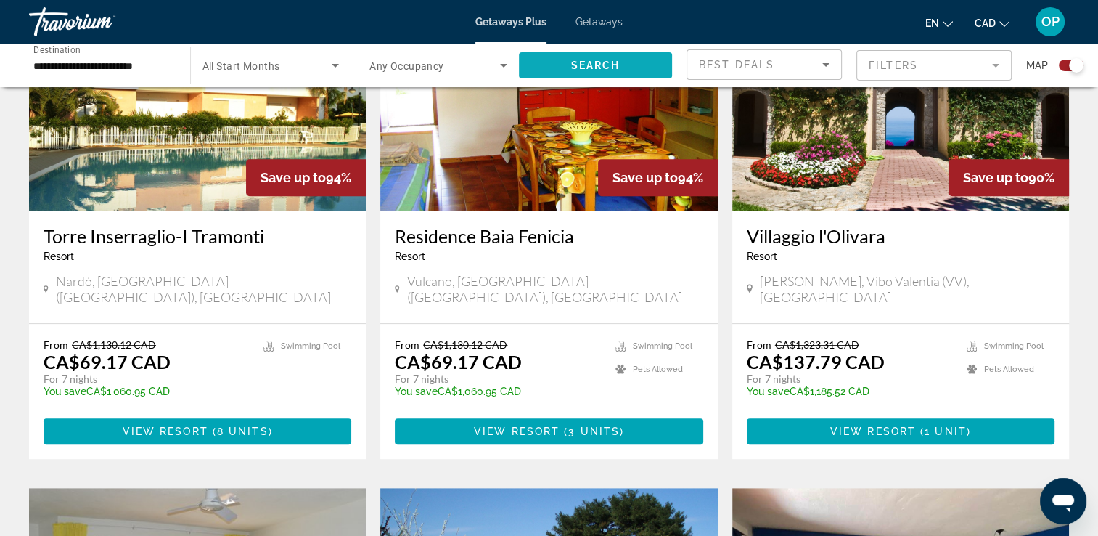
scroll to position [639, 0]
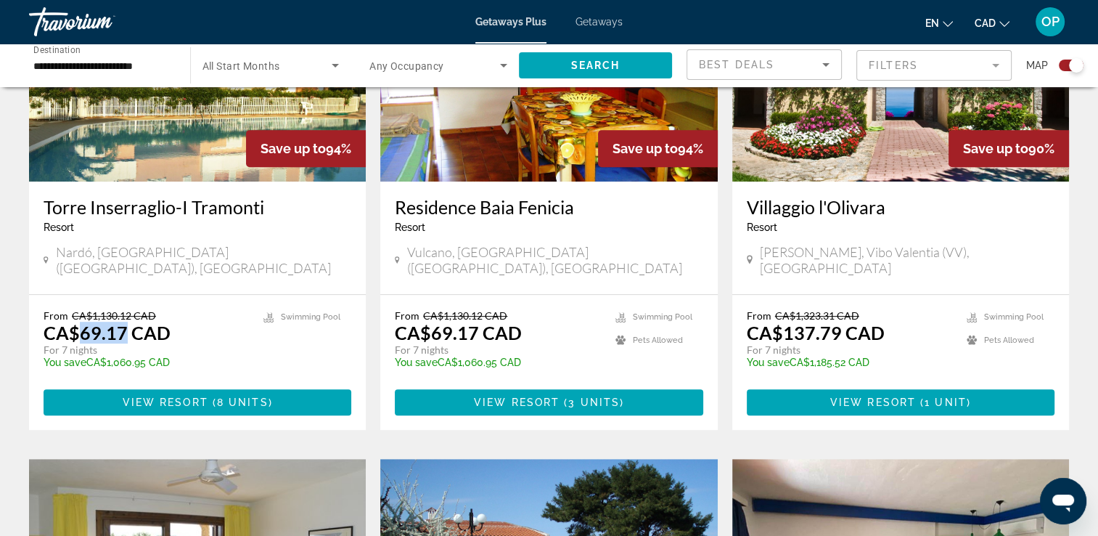
drag, startPoint x: 78, startPoint y: 318, endPoint x: 120, endPoint y: 318, distance: 41.4
click at [120, 322] on p "CA$69.17 CAD" at bounding box center [107, 333] width 127 height 22
click at [379, 257] on app-exchanges-search-item "Save up to 94% Residence [GEOGRAPHIC_DATA] - This is an adults only resort [PER…" at bounding box center [548, 189] width 351 height 481
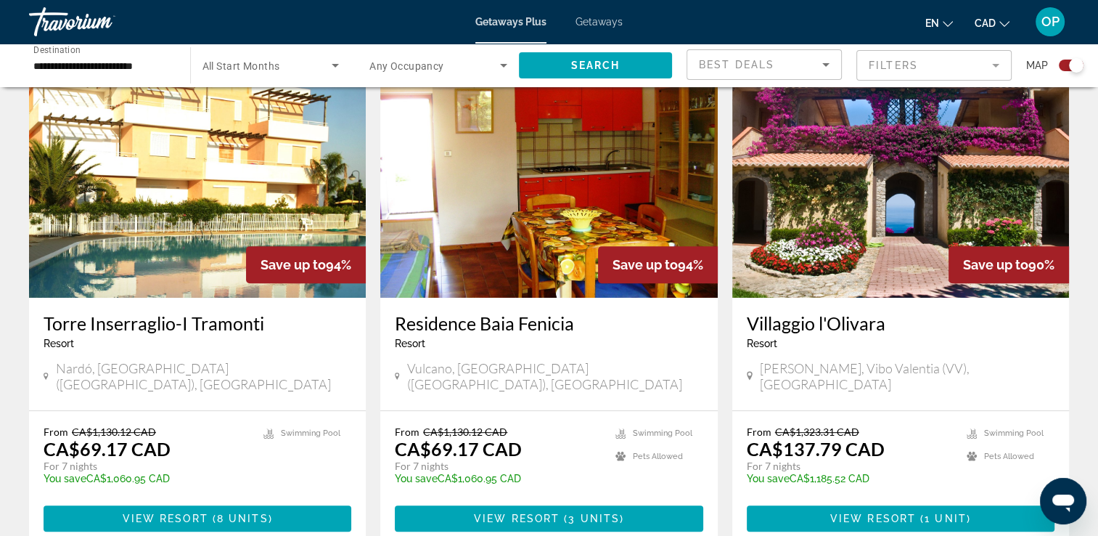
scroll to position [581, 0]
